Goal: Task Accomplishment & Management: Use online tool/utility

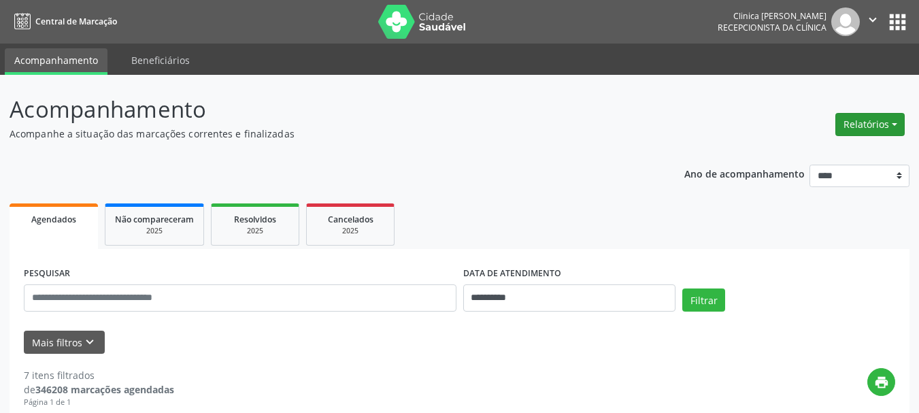
click at [870, 118] on button "Relatórios" at bounding box center [869, 124] width 69 height 23
click at [825, 156] on link "Agendamentos" at bounding box center [832, 153] width 146 height 19
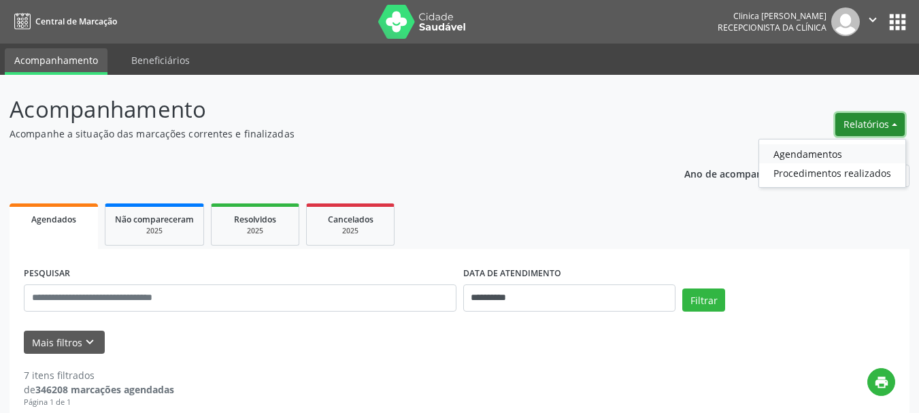
select select "*"
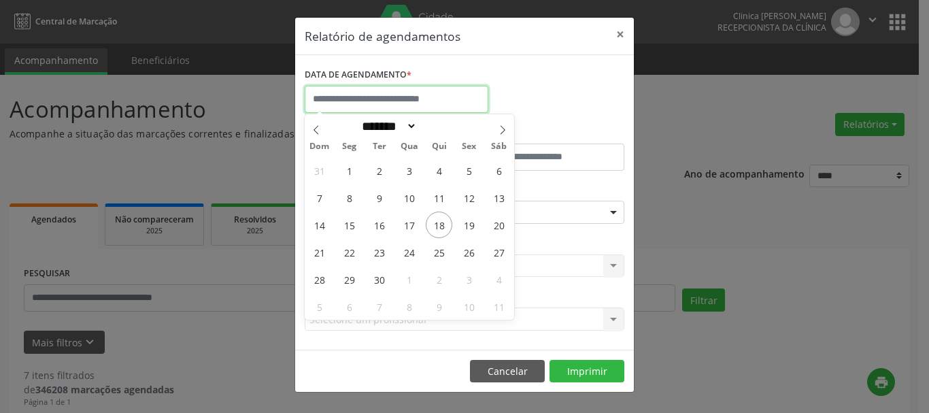
click at [332, 101] on input "text" at bounding box center [397, 99] width 184 height 27
click at [439, 218] on span "18" at bounding box center [439, 224] width 27 height 27
type input "**********"
click at [439, 218] on span "18" at bounding box center [439, 224] width 27 height 27
click at [439, 218] on div "Seleciona uma especialidade" at bounding box center [465, 212] width 320 height 23
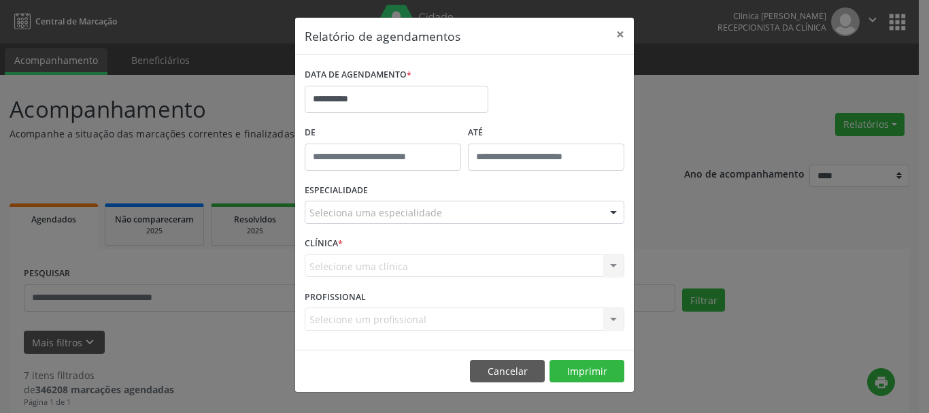
click at [337, 260] on div "Selecione uma clínica Nenhum resultado encontrado para: " " Não há nenhuma opçã…" at bounding box center [465, 265] width 320 height 23
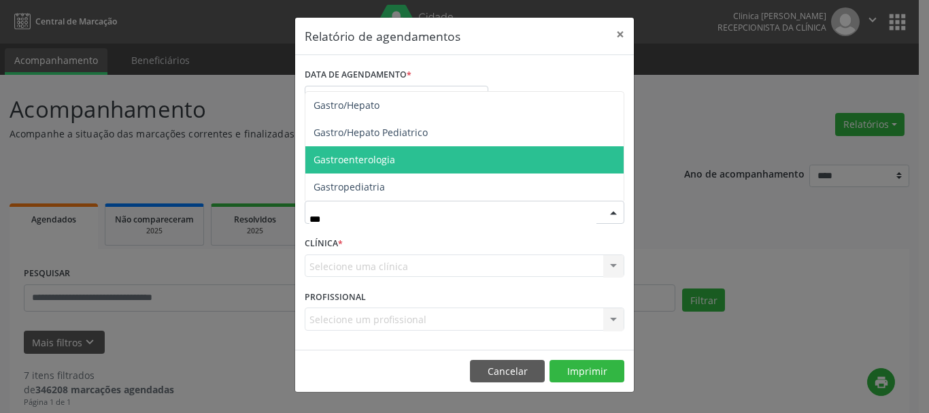
click at [362, 163] on span "Gastroenterologia" at bounding box center [354, 159] width 82 height 13
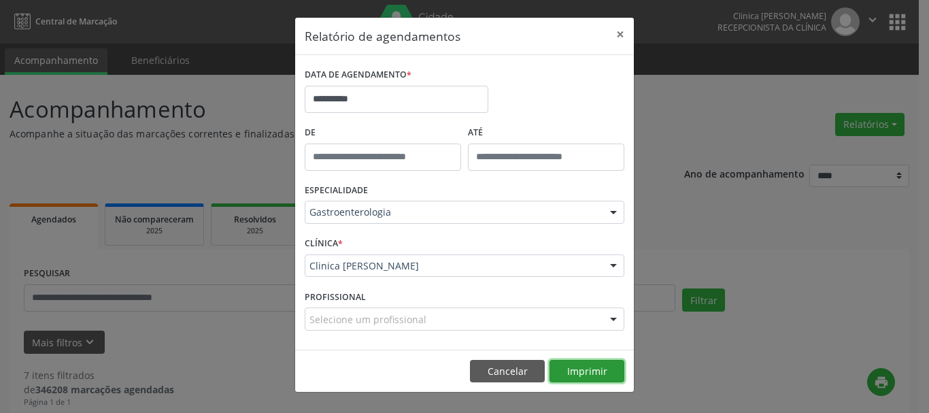
click at [590, 375] on button "Imprimir" at bounding box center [586, 371] width 75 height 23
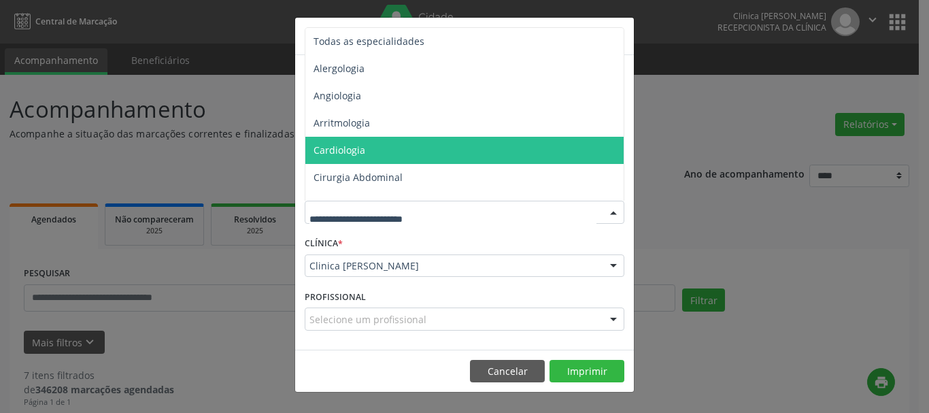
drag, startPoint x: 359, startPoint y: 215, endPoint x: 373, endPoint y: 213, distance: 14.4
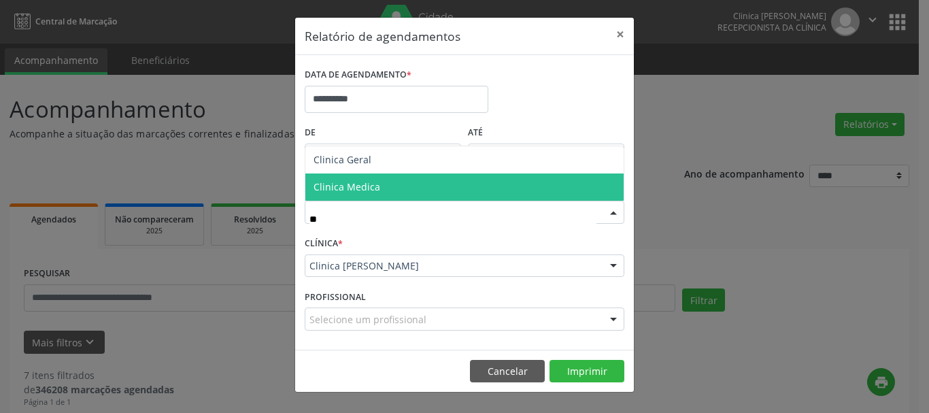
type input "***"
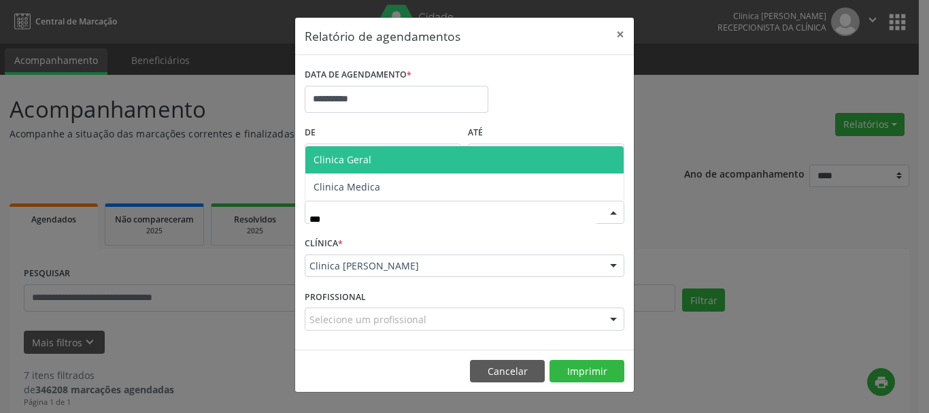
drag, startPoint x: 359, startPoint y: 162, endPoint x: 403, endPoint y: 199, distance: 57.4
click at [359, 163] on span "Clinica Geral" at bounding box center [342, 159] width 58 height 13
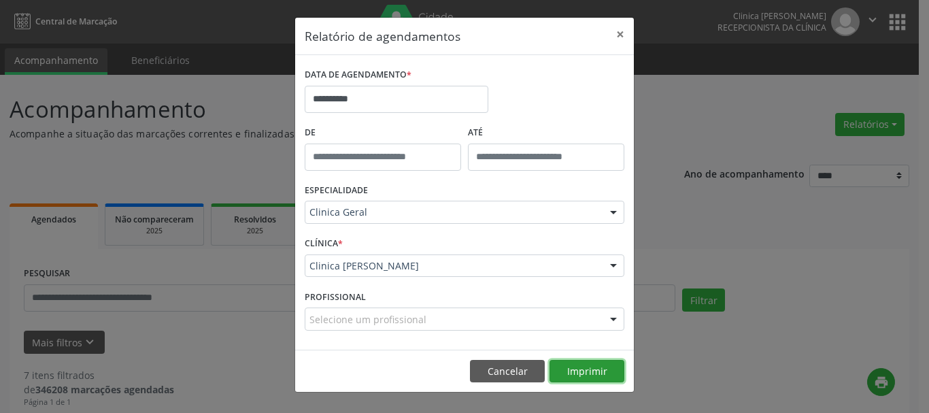
click at [577, 366] on button "Imprimir" at bounding box center [586, 371] width 75 height 23
